Goal: Transaction & Acquisition: Purchase product/service

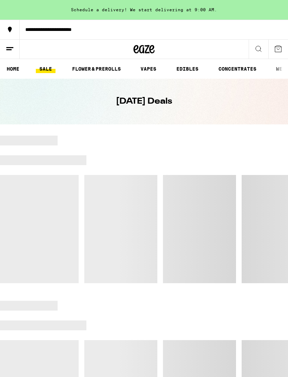
click at [151, 66] on link "VAPES" at bounding box center [148, 69] width 23 height 8
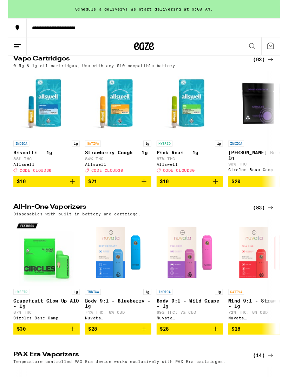
scroll to position [78, 0]
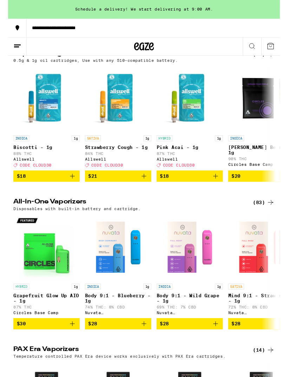
click at [267, 219] on div "(83)" at bounding box center [271, 215] width 23 height 8
